Goal: Task Accomplishment & Management: Complete application form

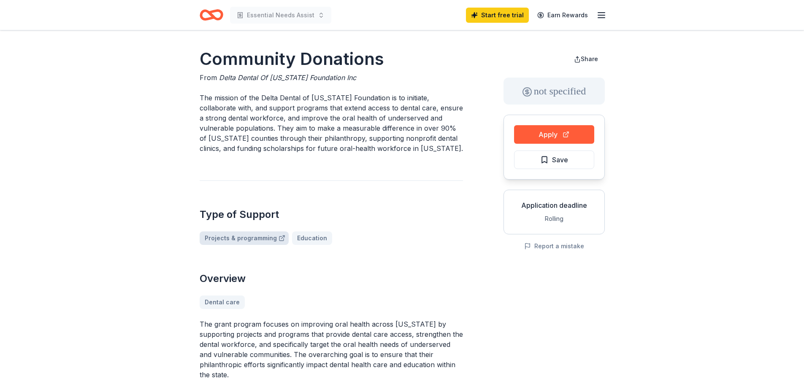
click at [255, 238] on link "Projects & programming" at bounding box center [244, 239] width 89 height 14
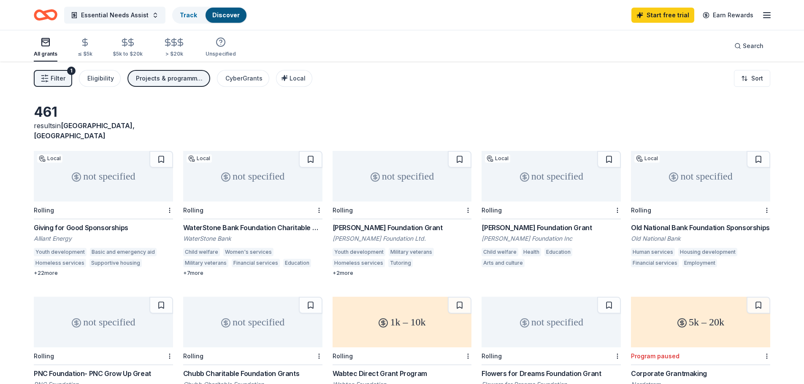
click at [76, 248] on div "Youth development" at bounding box center [60, 252] width 53 height 8
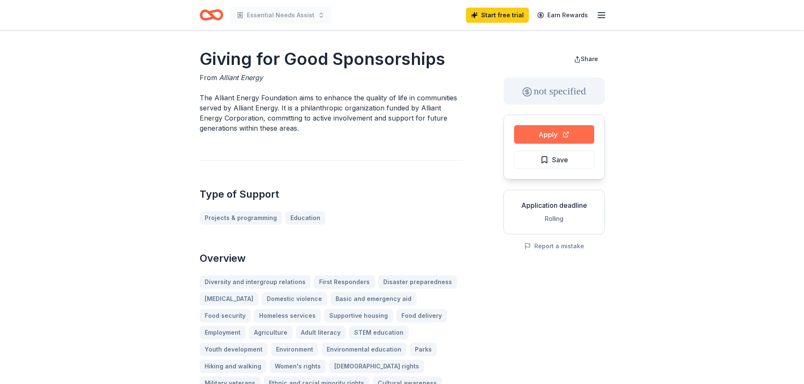
click at [527, 135] on button "Apply" at bounding box center [554, 134] width 80 height 19
click at [547, 135] on button "Apply" at bounding box center [554, 134] width 80 height 19
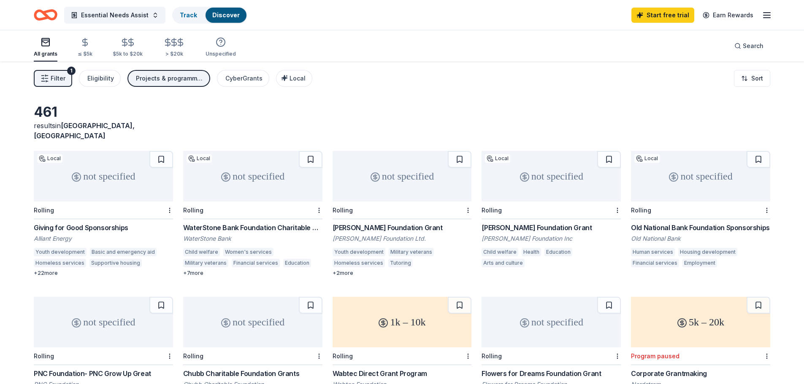
click at [281, 223] on div "WaterStone Bank Foundation Charitable Giving & Sponsorships" at bounding box center [252, 228] width 139 height 10
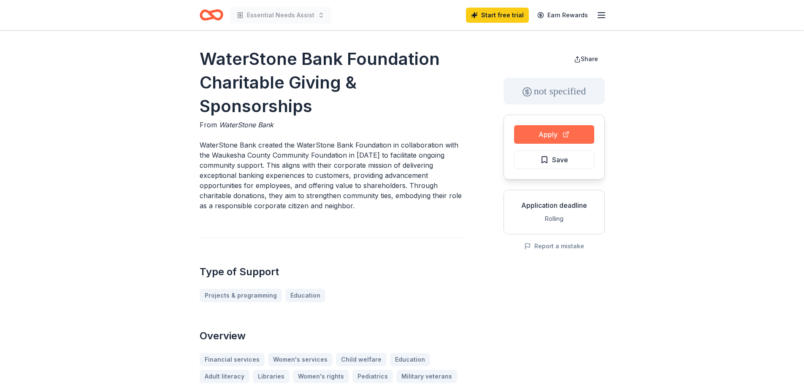
click at [534, 131] on button "Apply" at bounding box center [554, 134] width 80 height 19
